Goal: Information Seeking & Learning: Learn about a topic

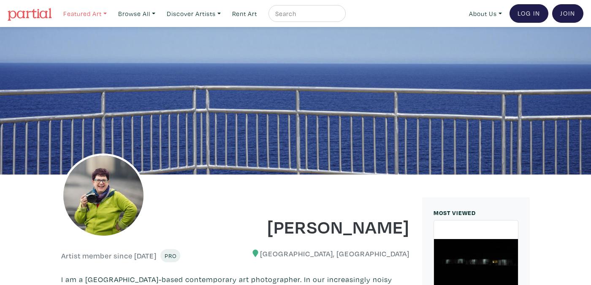
click at [105, 13] on link "Featured Art" at bounding box center [85, 13] width 51 height 17
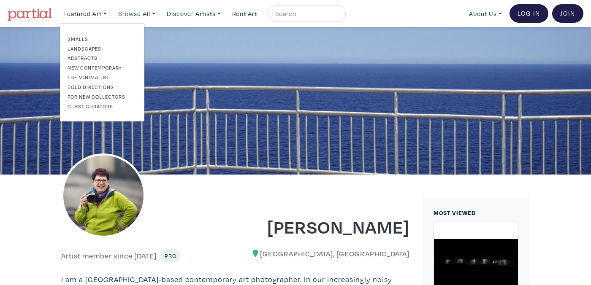
click at [30, 12] on img at bounding box center [30, 14] width 44 height 13
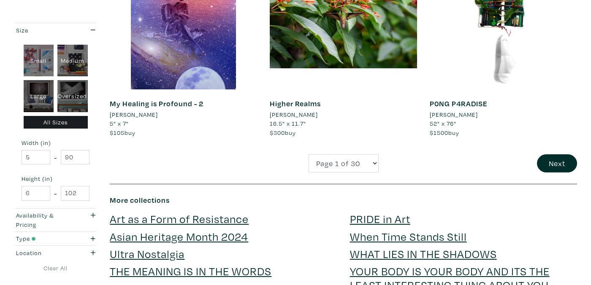
scroll to position [1747, 0]
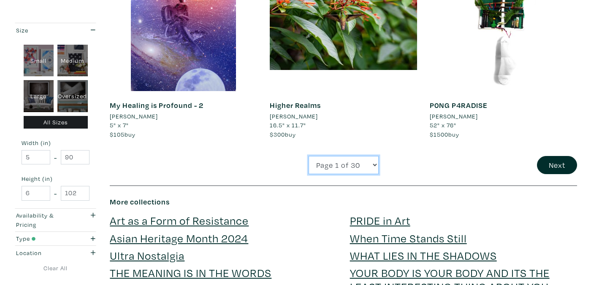
click at [309, 156] on select "Page 1 of 30 Page 2 of 30 Page 3 of 30 Page 4 of 30 Page 5 of 30 Page 6 of 30 P…" at bounding box center [344, 165] width 70 height 18
select select "2"
click option "Page 2 of 30" at bounding box center [0, 0] width 0 height 0
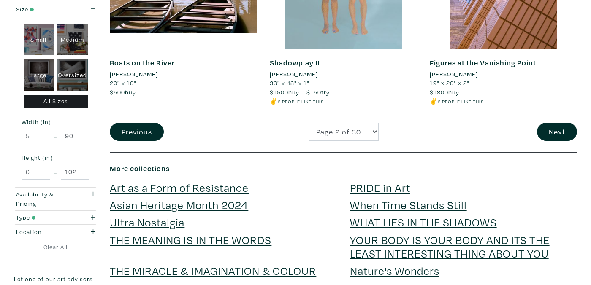
scroll to position [1773, 0]
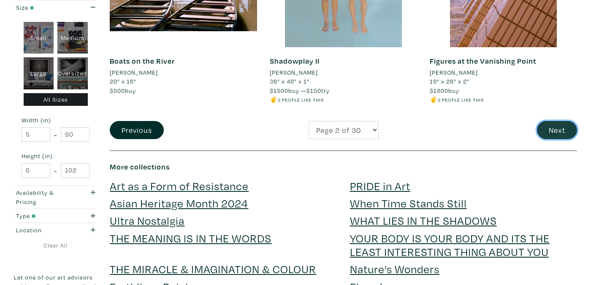
click at [561, 128] on button "Next" at bounding box center [557, 130] width 40 height 18
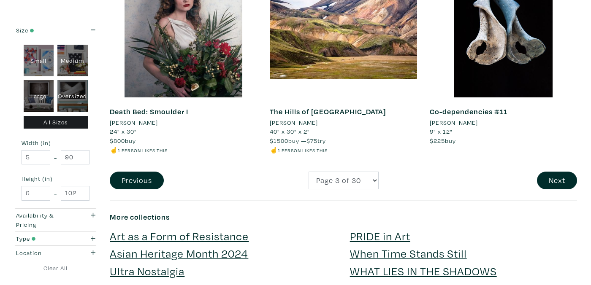
scroll to position [1742, 0]
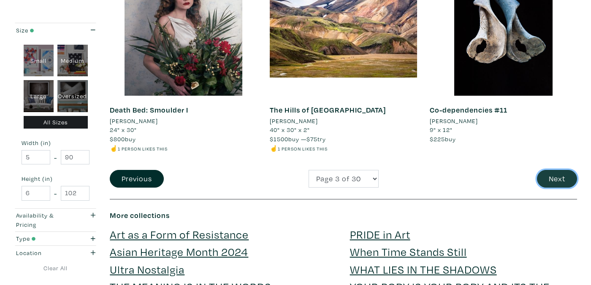
click at [561, 182] on button "Next" at bounding box center [557, 179] width 40 height 18
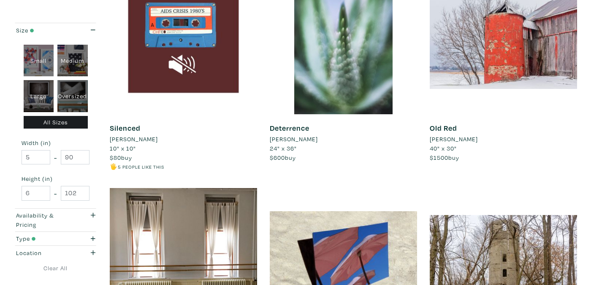
scroll to position [401, 0]
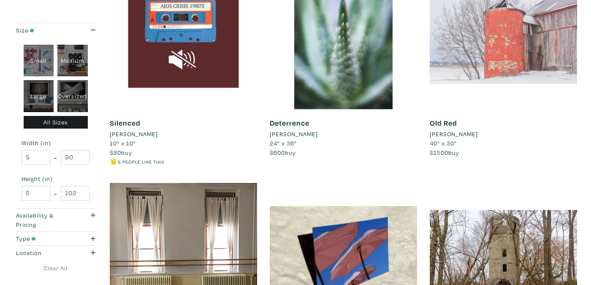
click at [497, 61] on div at bounding box center [503, 35] width 147 height 147
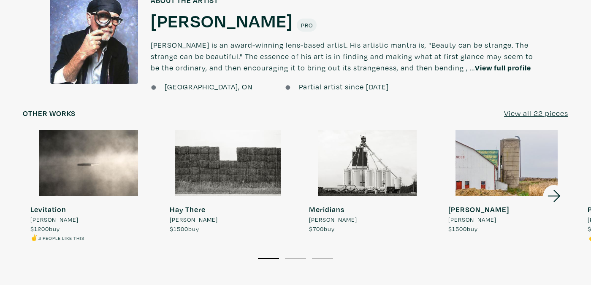
scroll to position [640, 0]
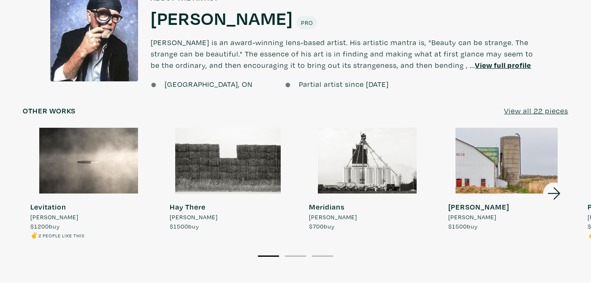
click at [150, 15] on div "About the artist David Brandy David Brandy Pro David Brandy is an award-winning…" at bounding box center [345, 43] width 402 height 100
drag, startPoint x: 149, startPoint y: 16, endPoint x: 449, endPoint y: 60, distance: 303.3
click at [449, 60] on div "About the artist David Brandy David Brandy Pro David Brandy is an award-winning…" at bounding box center [345, 43] width 402 height 100
click at [498, 66] on u "View full profile" at bounding box center [503, 65] width 56 height 10
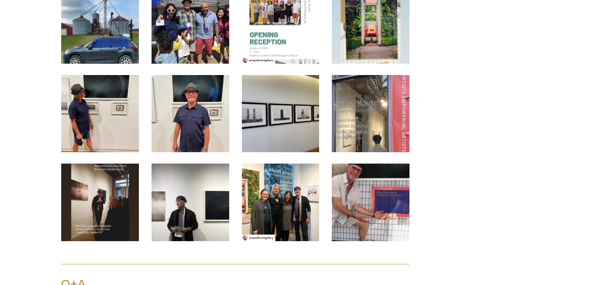
scroll to position [2247, 0]
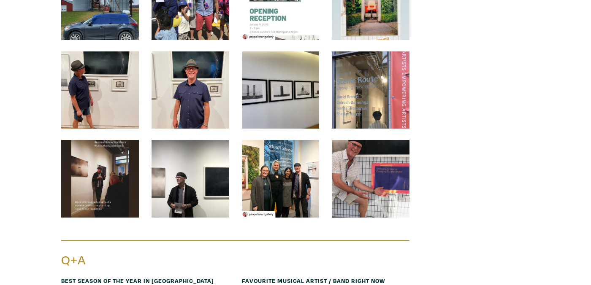
click at [295, 182] on img at bounding box center [281, 179] width 78 height 78
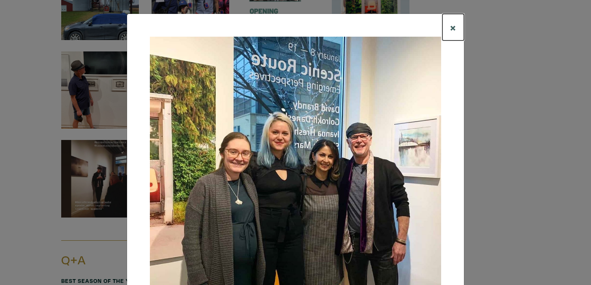
click at [452, 29] on span "×" at bounding box center [453, 27] width 6 height 15
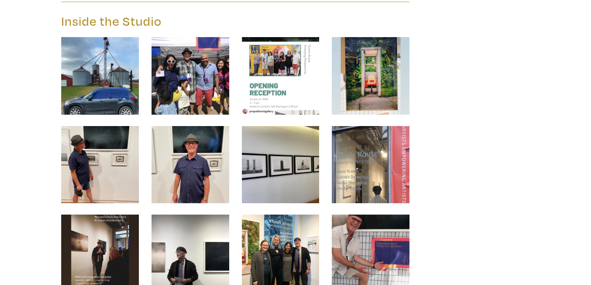
scroll to position [2172, 0]
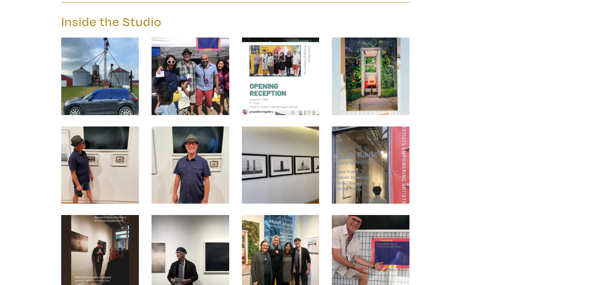
click at [285, 90] on img at bounding box center [281, 77] width 78 height 78
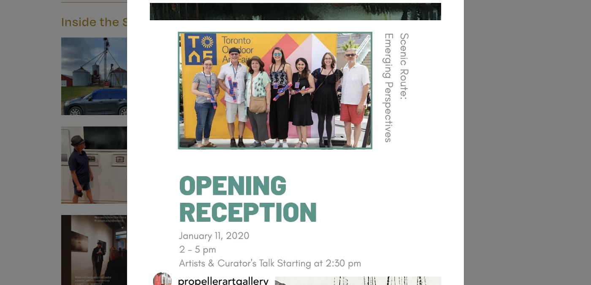
scroll to position [32, 0]
